Goal: Use online tool/utility

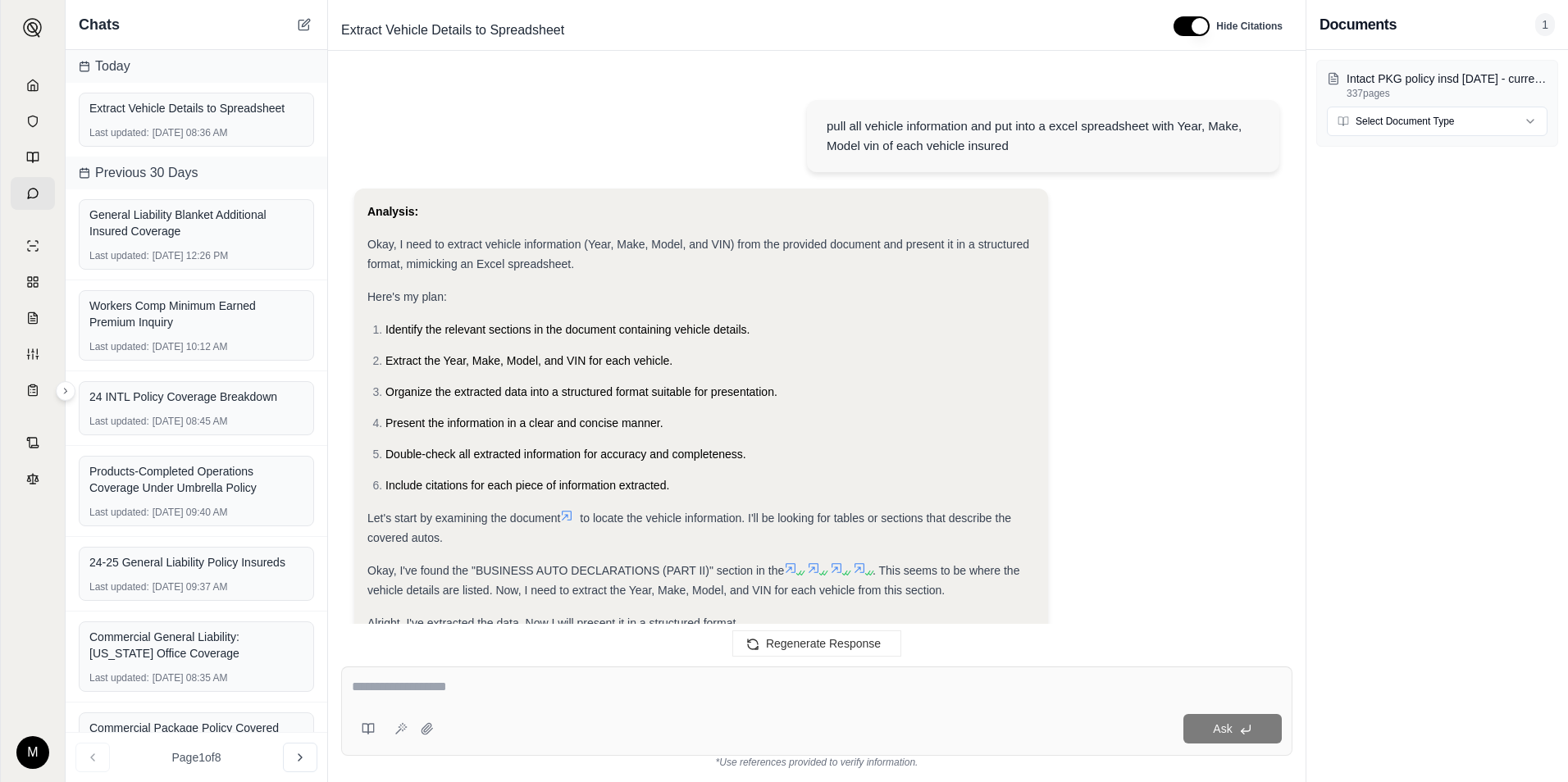
click at [28, 79] on icon at bounding box center [33, 85] width 13 height 13
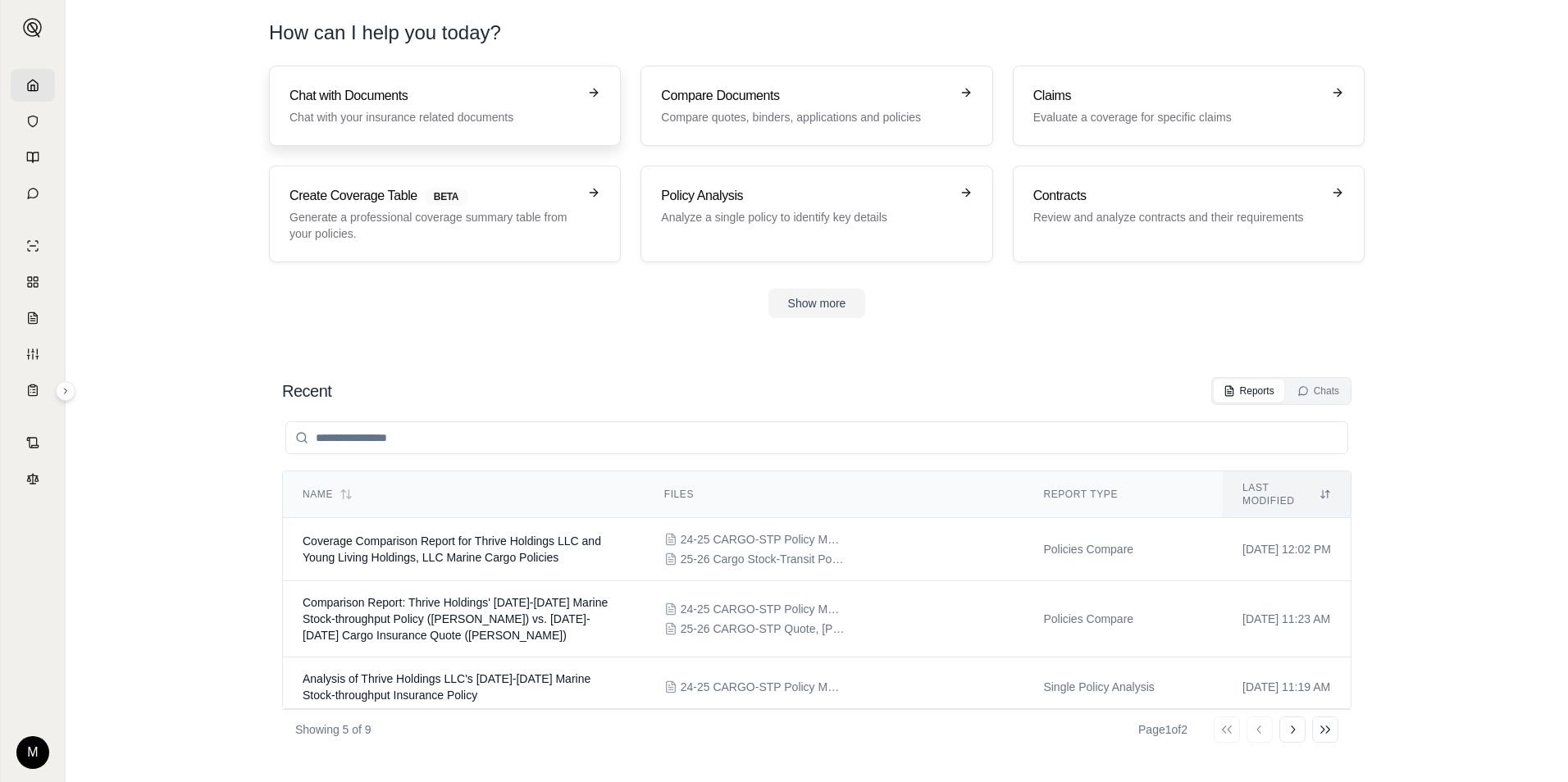
click at [403, 90] on h3 "Chat with Documents" at bounding box center [434, 96] width 288 height 20
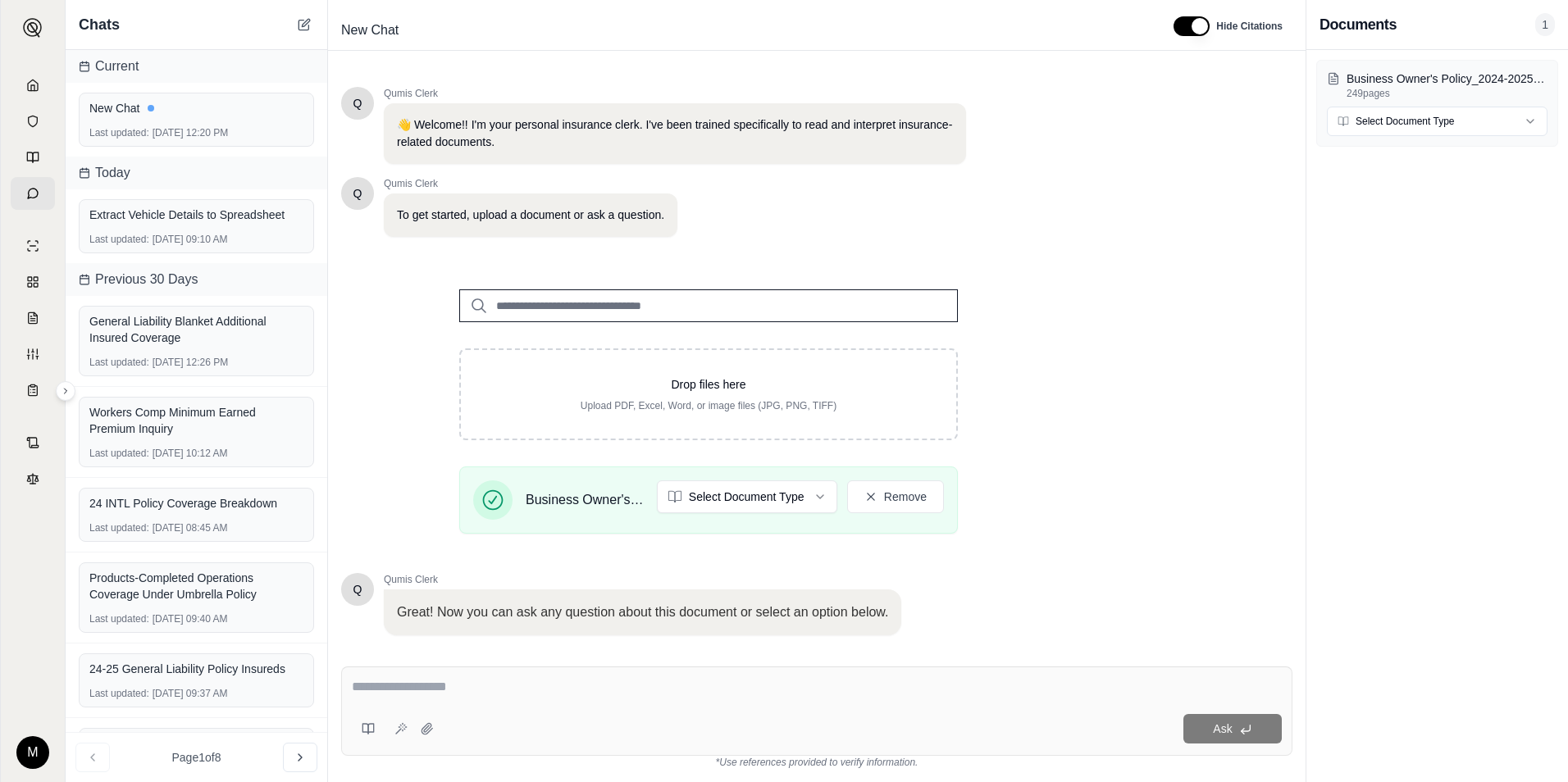
scroll to position [103, 0]
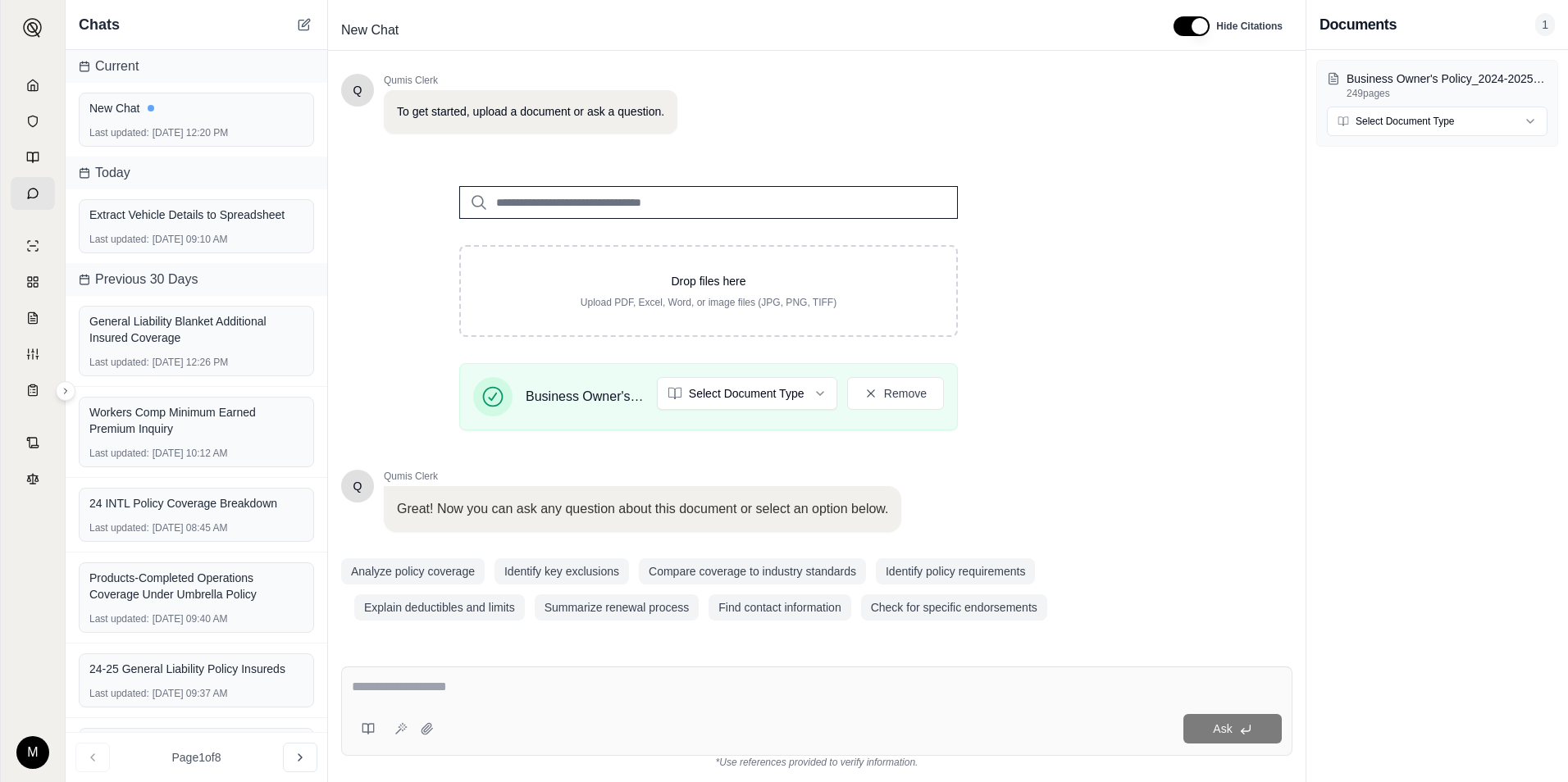
click at [464, 703] on div "Ask" at bounding box center [816, 711] width 952 height 89
type textarea "**********"
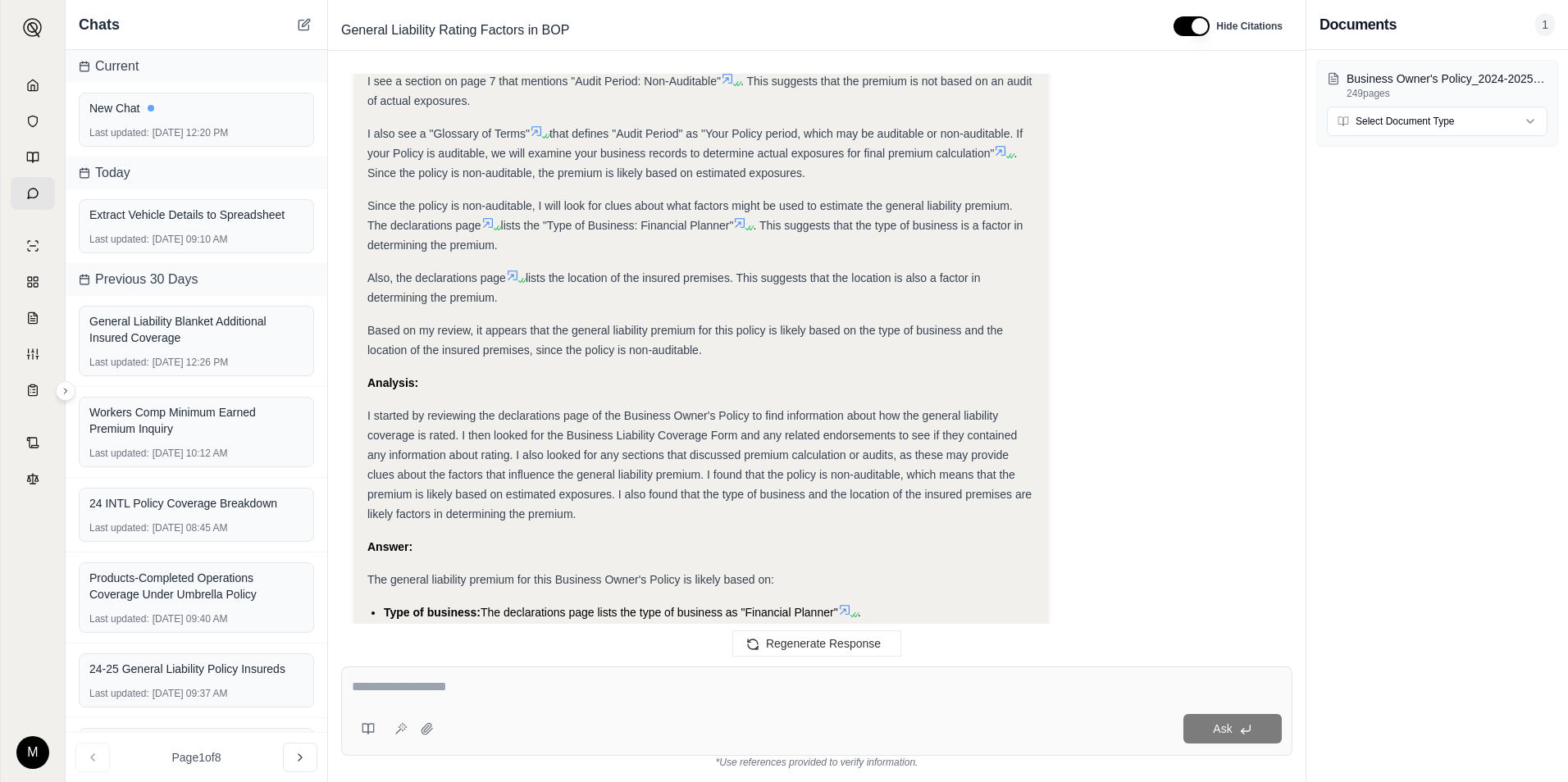
scroll to position [1108, 0]
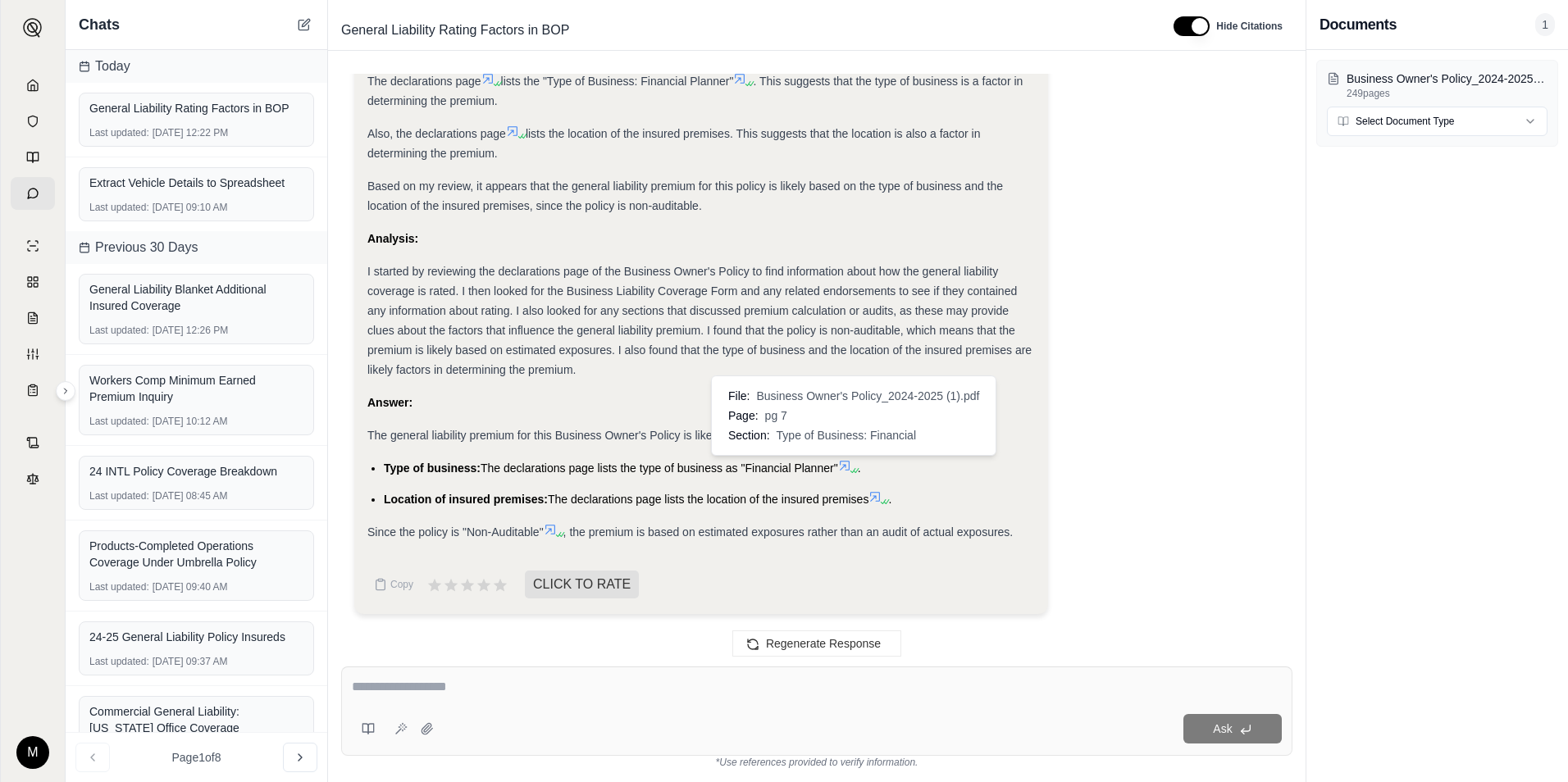
click at [855, 468] on icon at bounding box center [853, 471] width 9 height 9
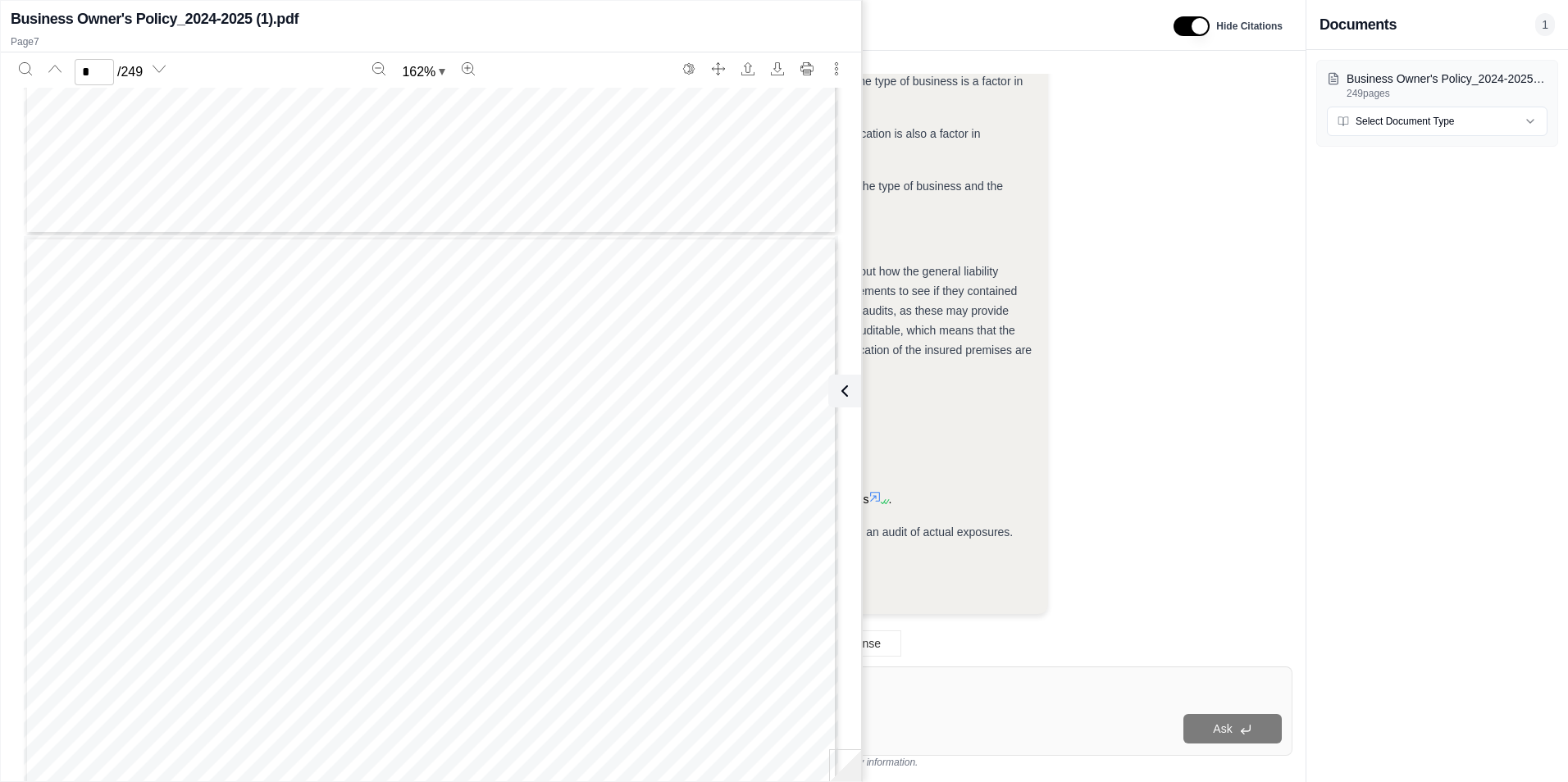
scroll to position [8373, 0]
type input "**"
click at [850, 395] on icon at bounding box center [841, 391] width 20 height 20
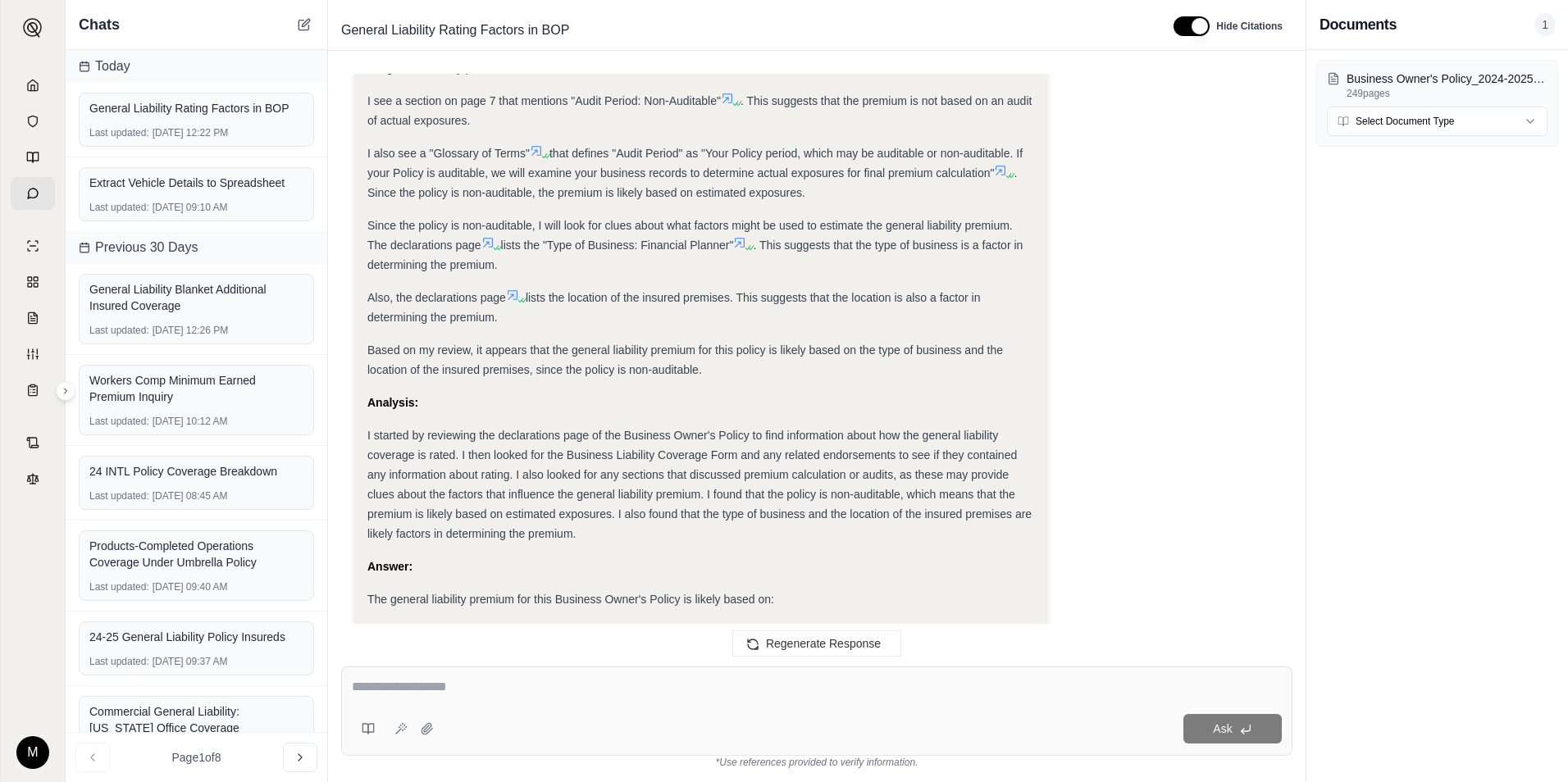
scroll to position [1108, 0]
